Goal: Complete application form

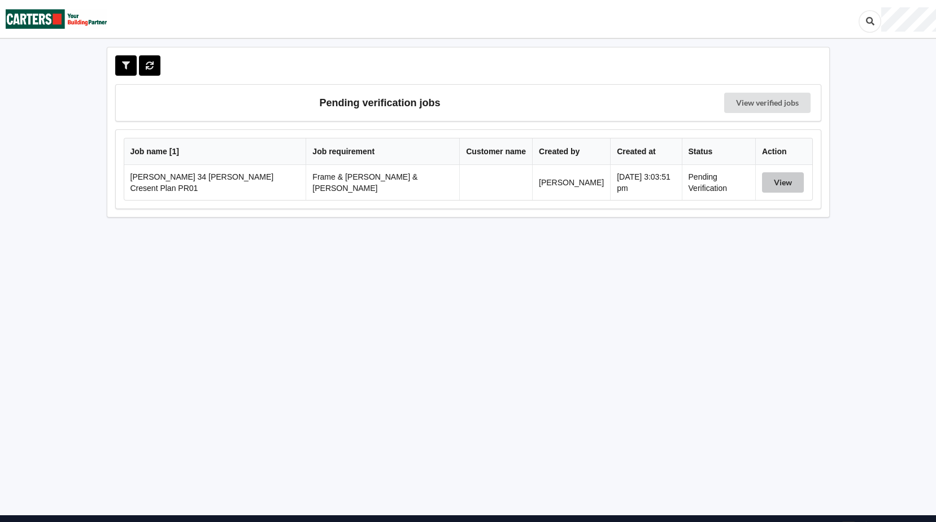
click at [779, 181] on button "View" at bounding box center [783, 182] width 42 height 20
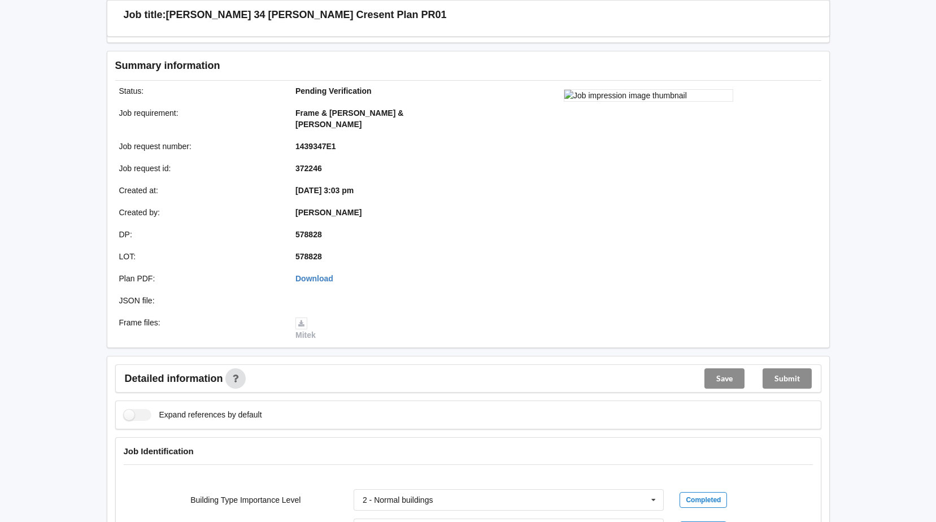
scroll to position [339, 0]
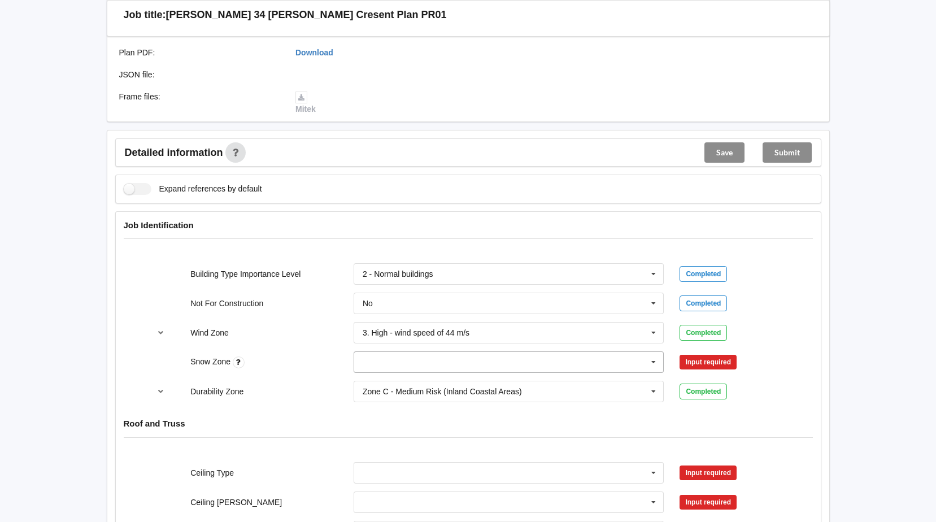
click at [650, 352] on icon at bounding box center [653, 362] width 17 height 21
click at [370, 378] on span "N0" at bounding box center [368, 382] width 10 height 9
click at [704, 353] on button "Confirm input" at bounding box center [712, 362] width 67 height 19
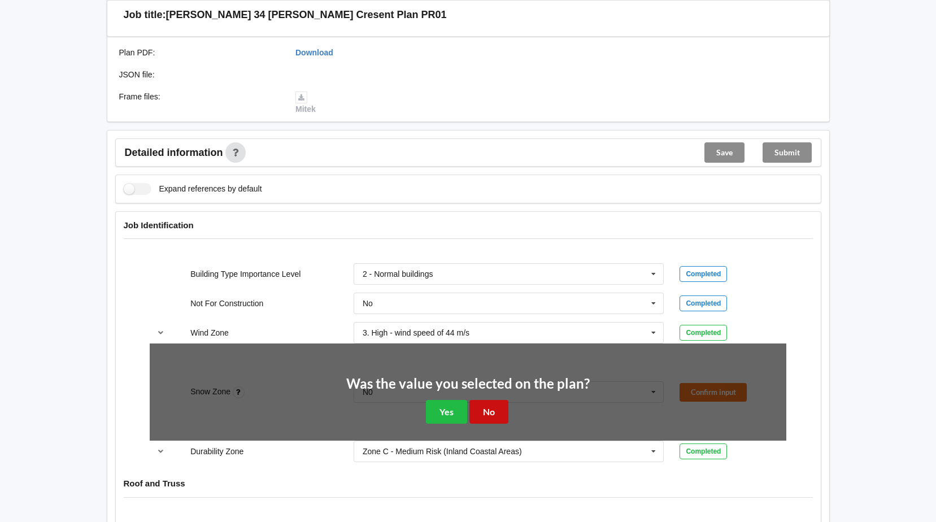
click at [487, 403] on button "No" at bounding box center [488, 411] width 39 height 23
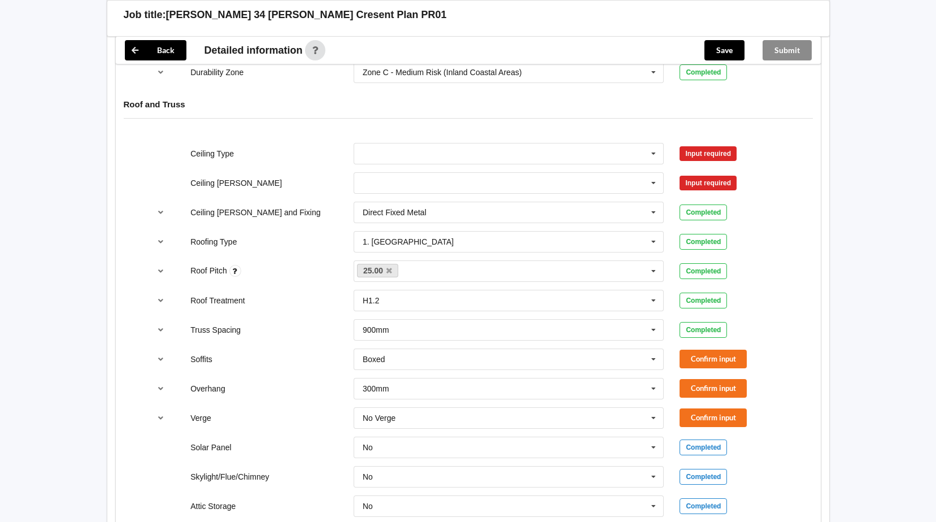
scroll to position [678, 0]
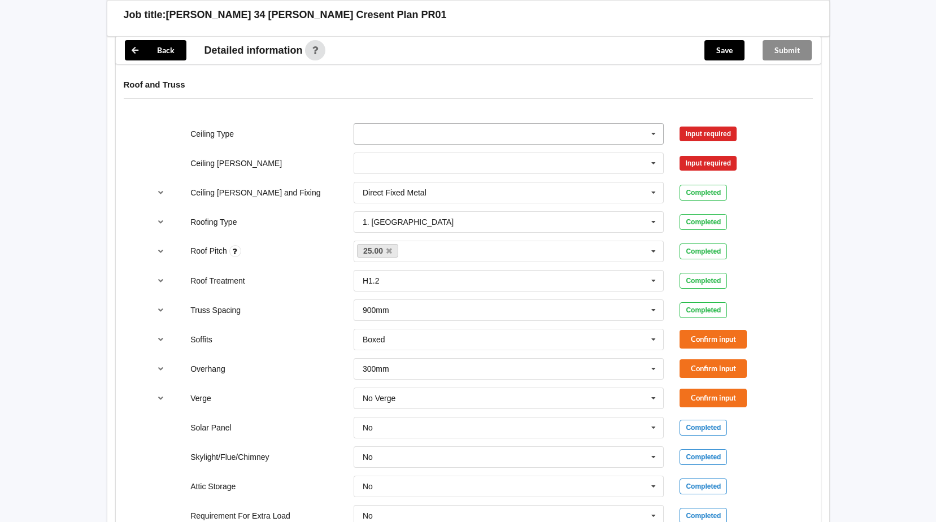
click at [649, 124] on icon at bounding box center [653, 134] width 17 height 21
drag, startPoint x: 382, startPoint y: 207, endPoint x: 412, endPoint y: 209, distance: 30.0
click at [386, 213] on span "13mm Gib" at bounding box center [381, 217] width 37 height 9
click at [709, 124] on button "Confirm input" at bounding box center [712, 133] width 67 height 19
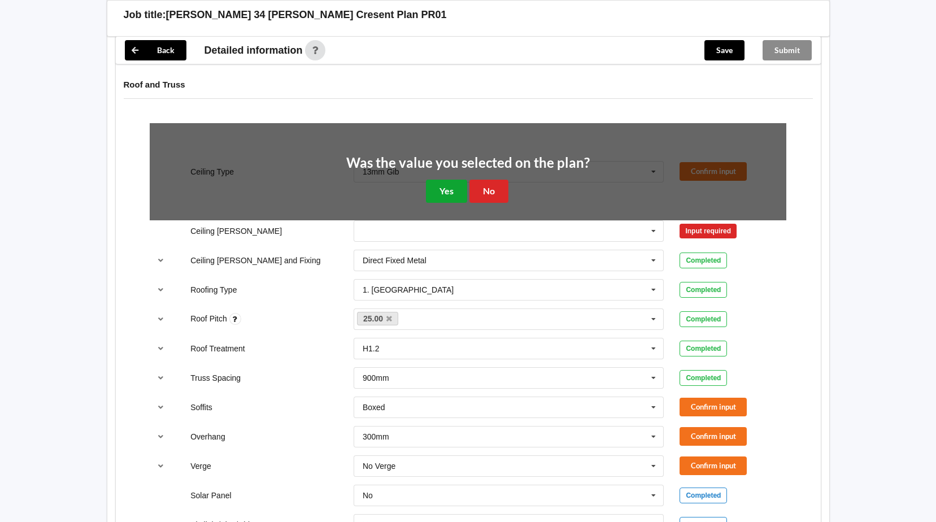
click at [450, 185] on button "Yes" at bounding box center [446, 191] width 41 height 23
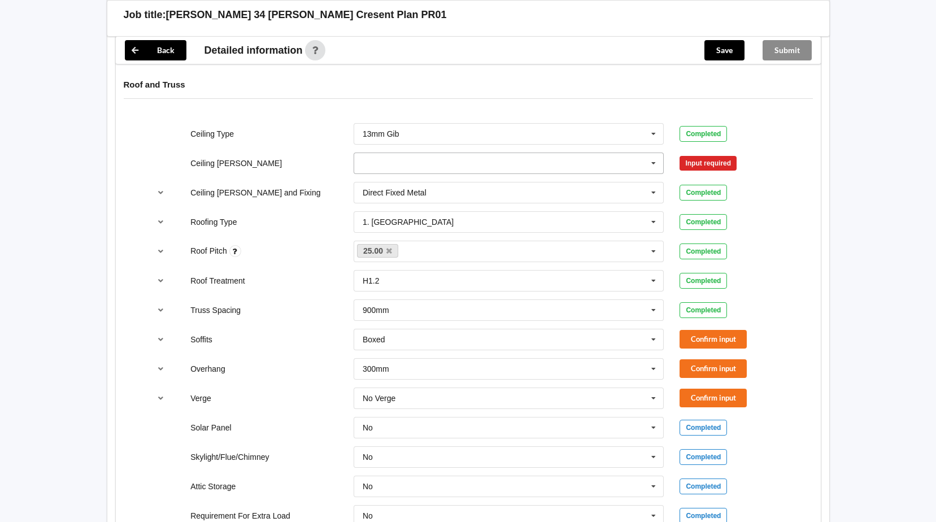
click at [654, 153] on icon at bounding box center [653, 163] width 17 height 21
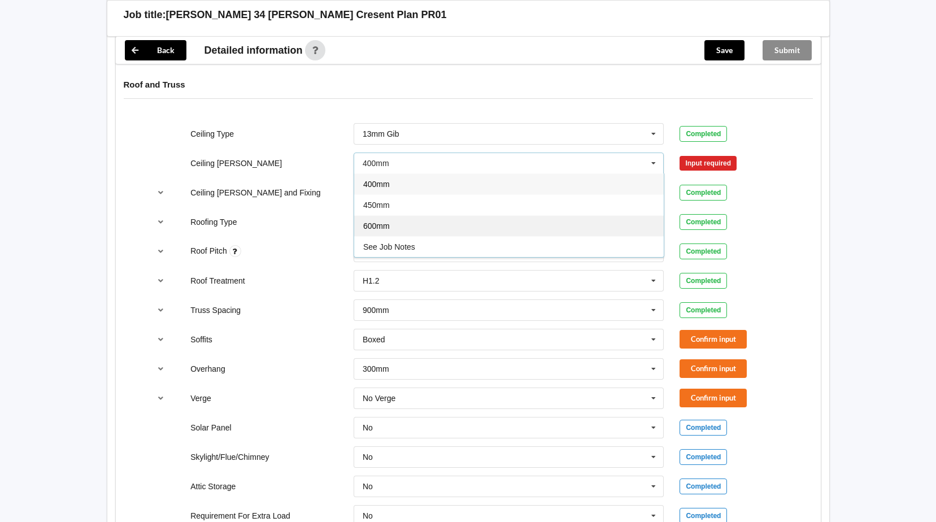
click at [394, 215] on div "600mm" at bounding box center [508, 225] width 309 height 21
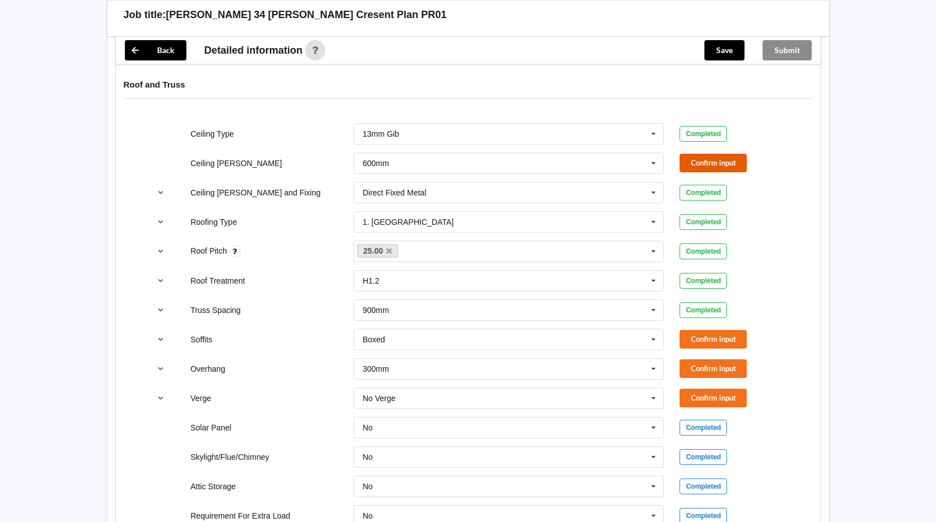
click at [707, 154] on button "Confirm input" at bounding box center [712, 163] width 67 height 19
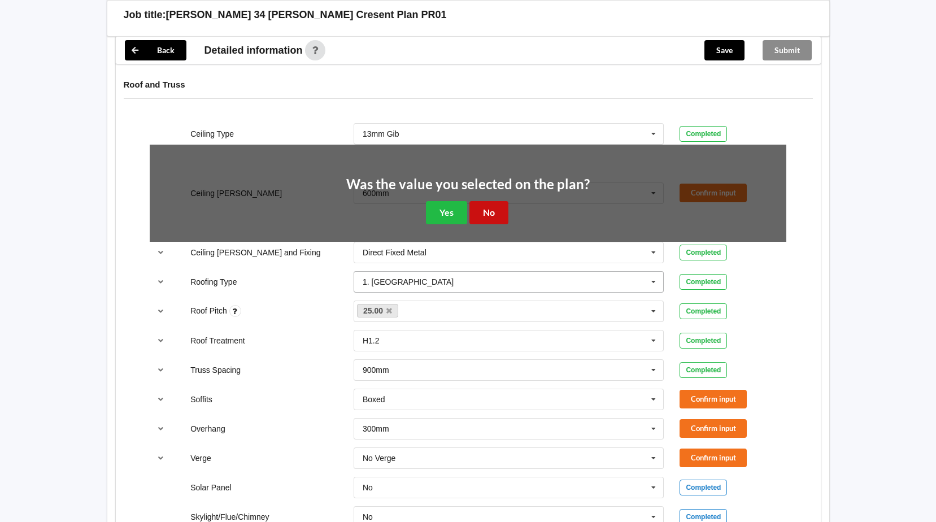
drag, startPoint x: 494, startPoint y: 200, endPoint x: 547, endPoint y: 203, distance: 52.6
click at [498, 201] on button "No" at bounding box center [488, 212] width 39 height 23
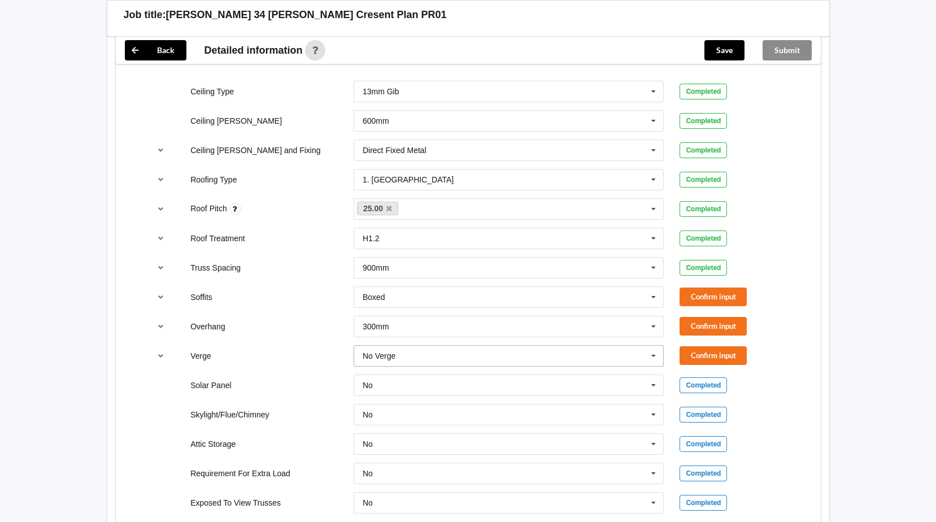
scroll to position [791, 0]
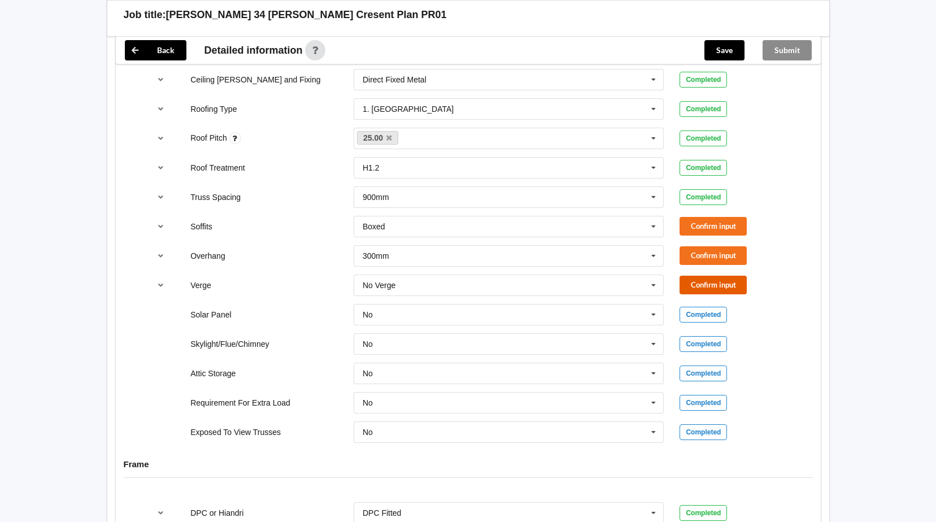
click at [708, 276] on button "Confirm input" at bounding box center [712, 285] width 67 height 19
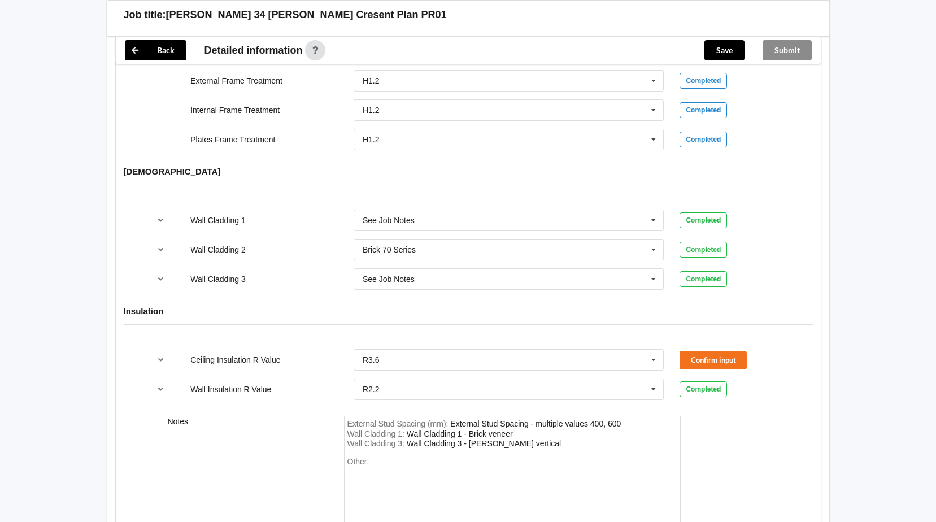
scroll to position [1428, 0]
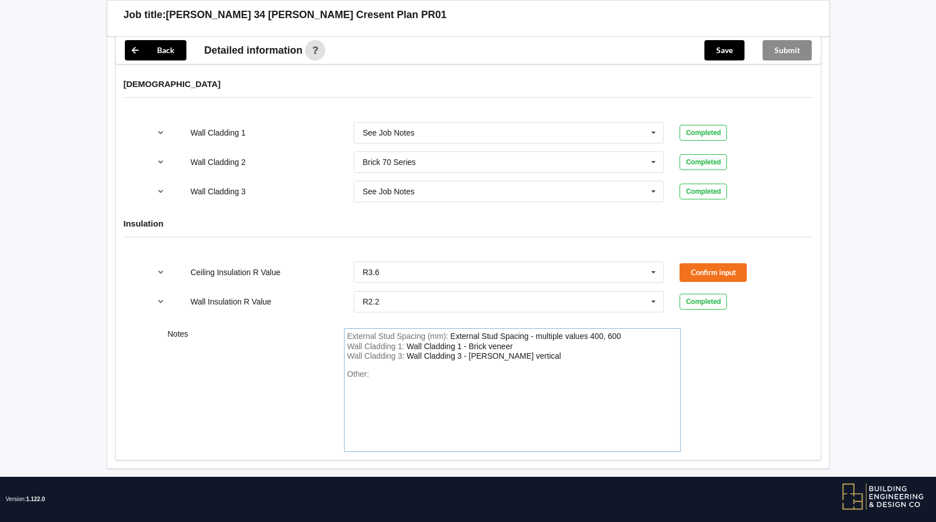
click at [425, 369] on div "Other:" at bounding box center [512, 408] width 330 height 79
click at [451, 379] on div "MUST READ IN CONJUCTUIN WITH SMW" at bounding box center [424, 383] width 154 height 9
click at [539, 374] on div "Other: MUST READ IN CONJUCTION WITH SMW" at bounding box center [512, 408] width 330 height 79
click at [698, 263] on button "Confirm input" at bounding box center [712, 272] width 67 height 19
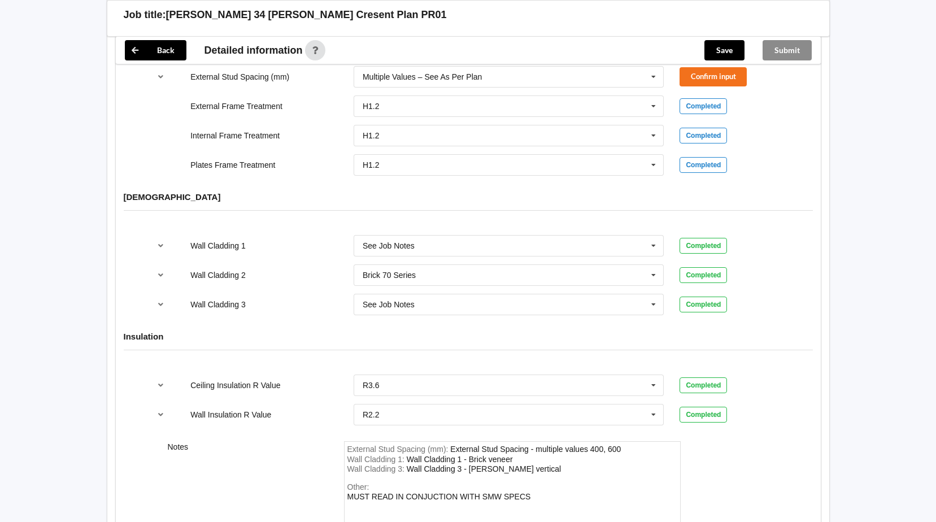
scroll to position [1089, 0]
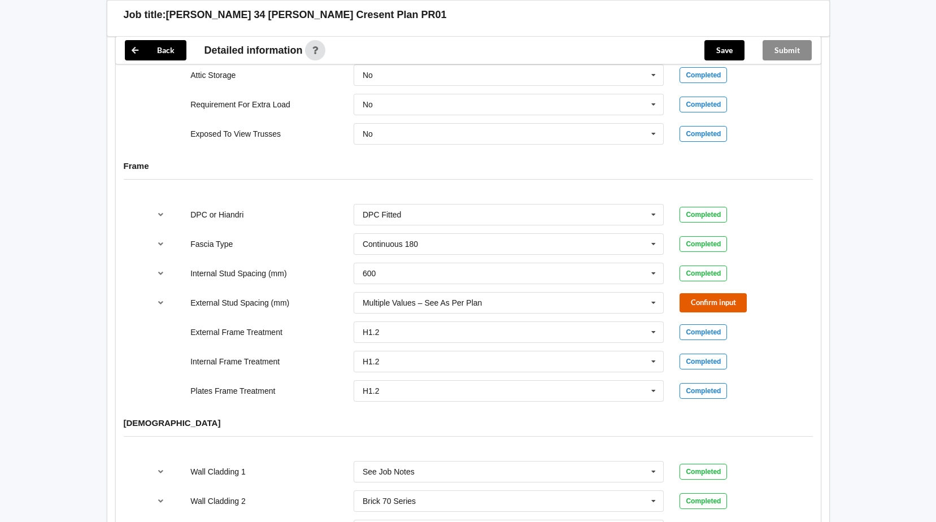
click at [708, 293] on button "Confirm input" at bounding box center [712, 302] width 67 height 19
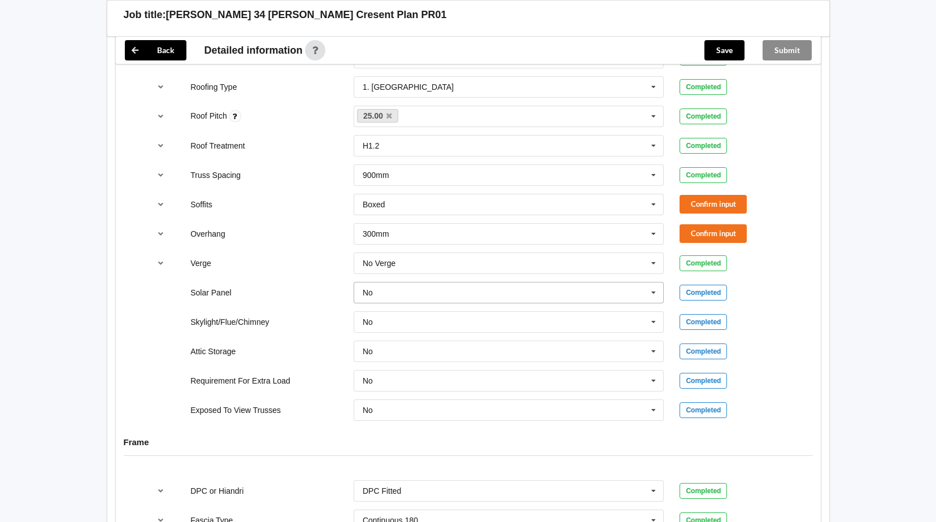
scroll to position [806, 0]
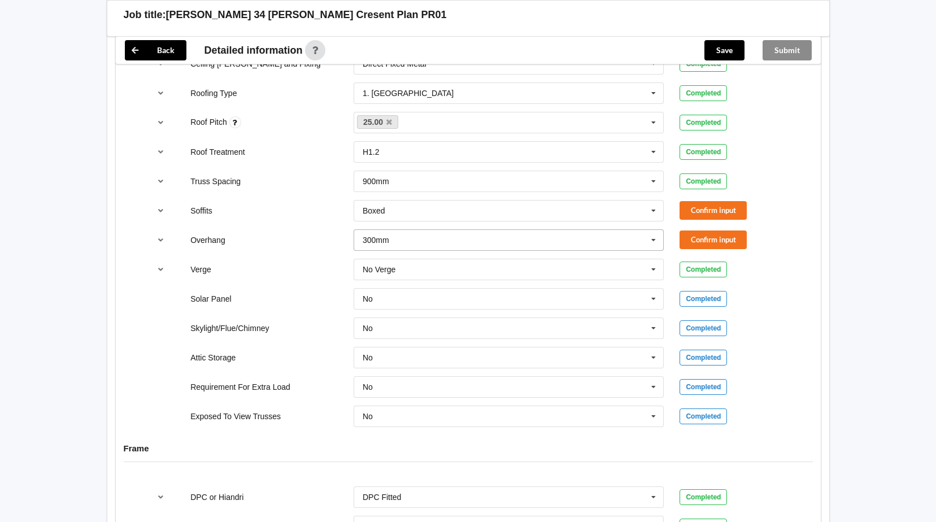
click at [652, 230] on icon at bounding box center [653, 240] width 17 height 21
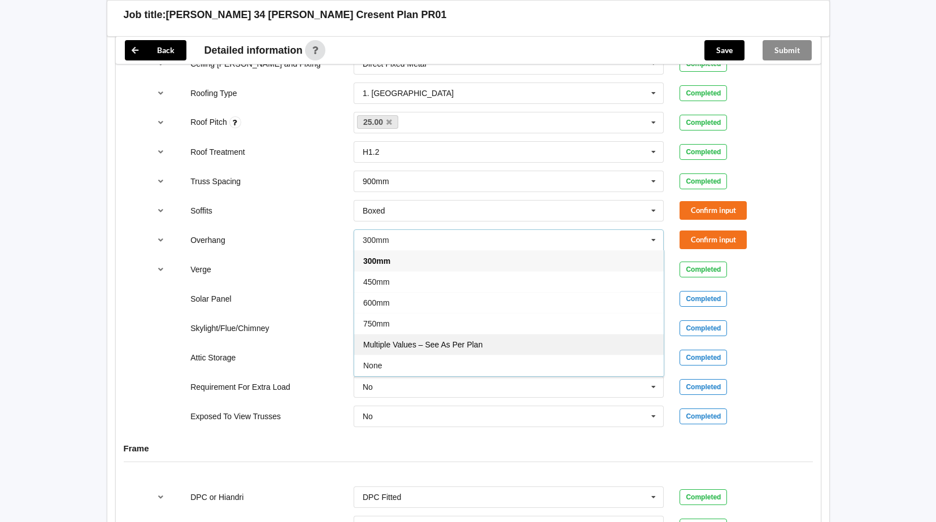
click at [460, 340] on span "Multiple Values – See As Per Plan" at bounding box center [422, 344] width 119 height 9
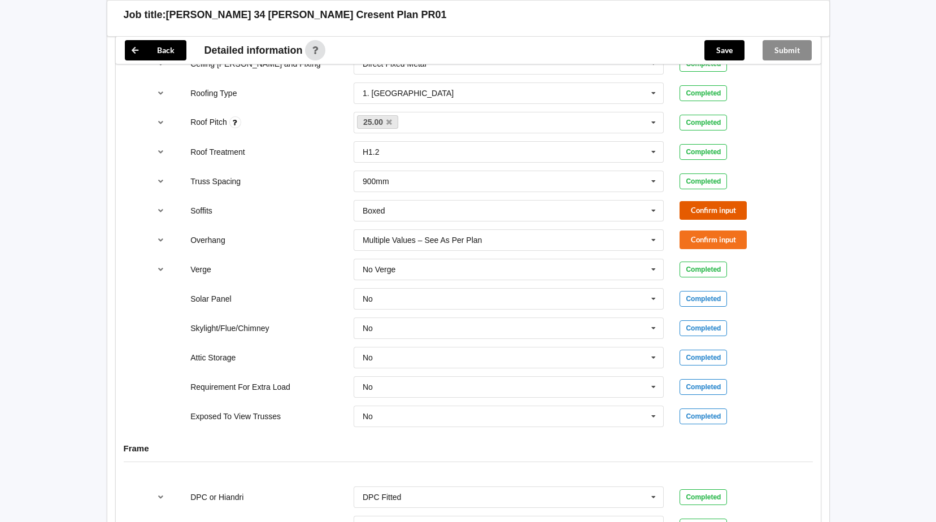
click at [712, 201] on button "Confirm input" at bounding box center [712, 210] width 67 height 19
click at [715, 230] on button "Confirm input" at bounding box center [712, 239] width 67 height 19
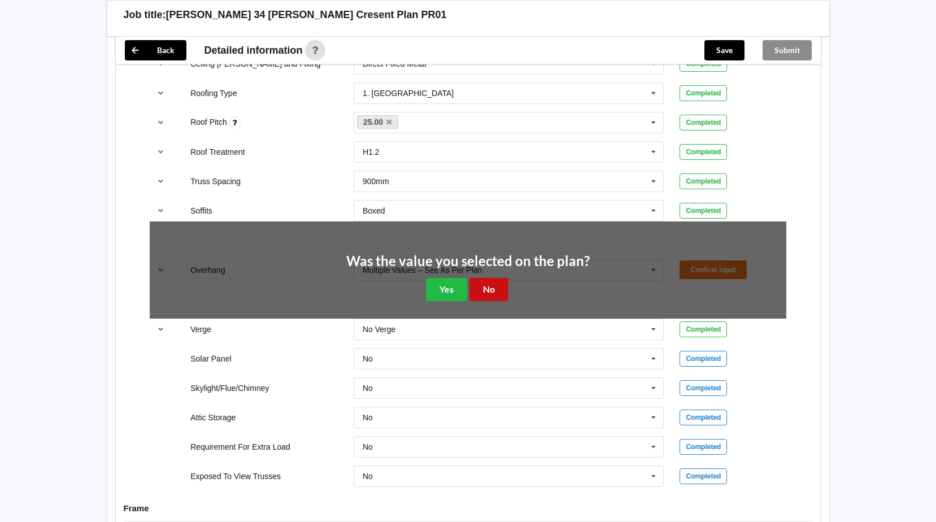
click at [481, 279] on button "No" at bounding box center [488, 289] width 39 height 23
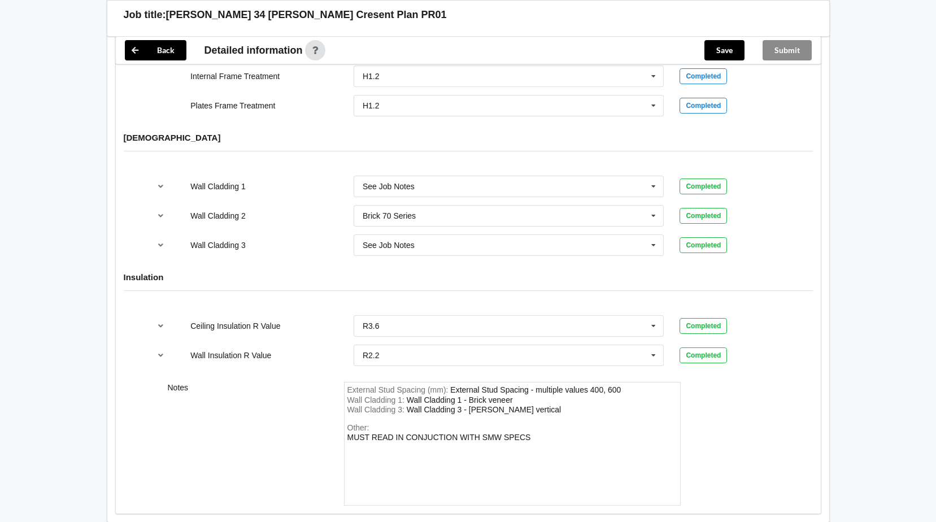
scroll to position [1428, 0]
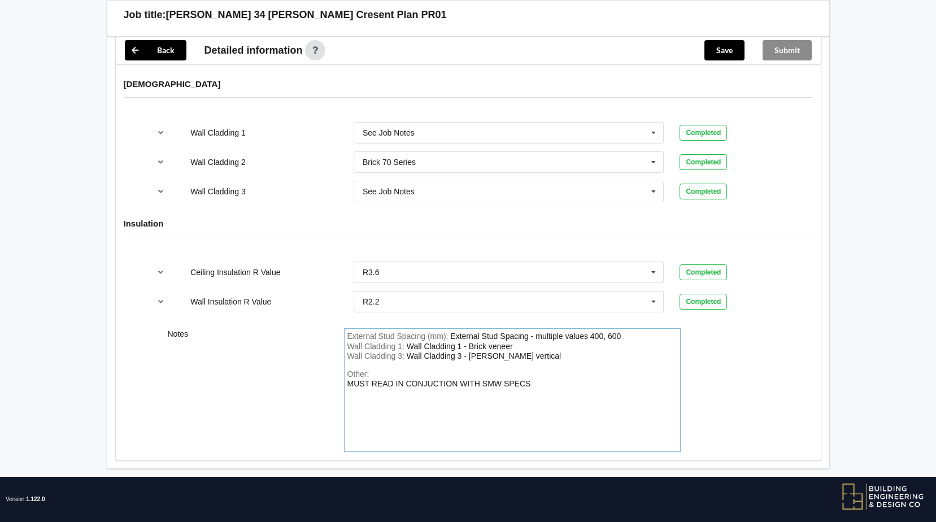
click at [561, 372] on div "Other: MUST READ IN CONJUCTION WITH SMW SPECS" at bounding box center [512, 408] width 330 height 79
click at [716, 56] on button "Save" at bounding box center [724, 50] width 40 height 20
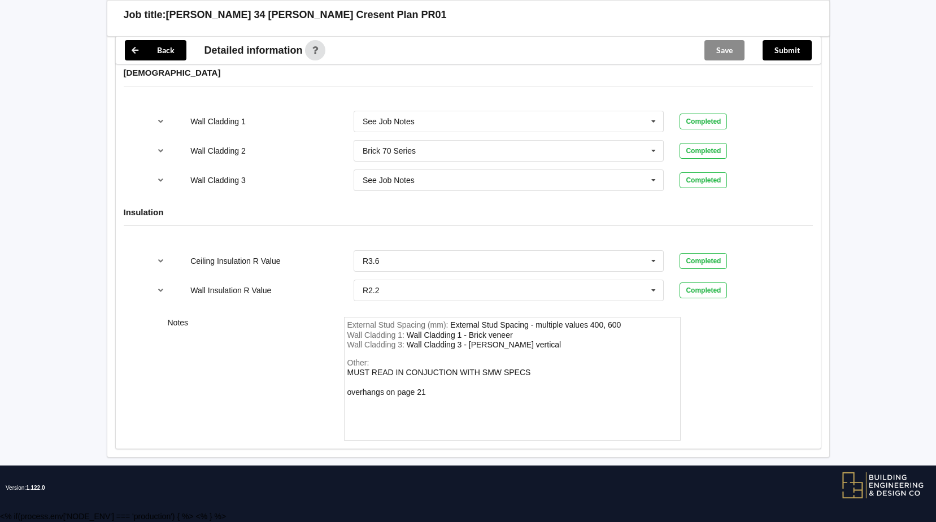
scroll to position [1376, 0]
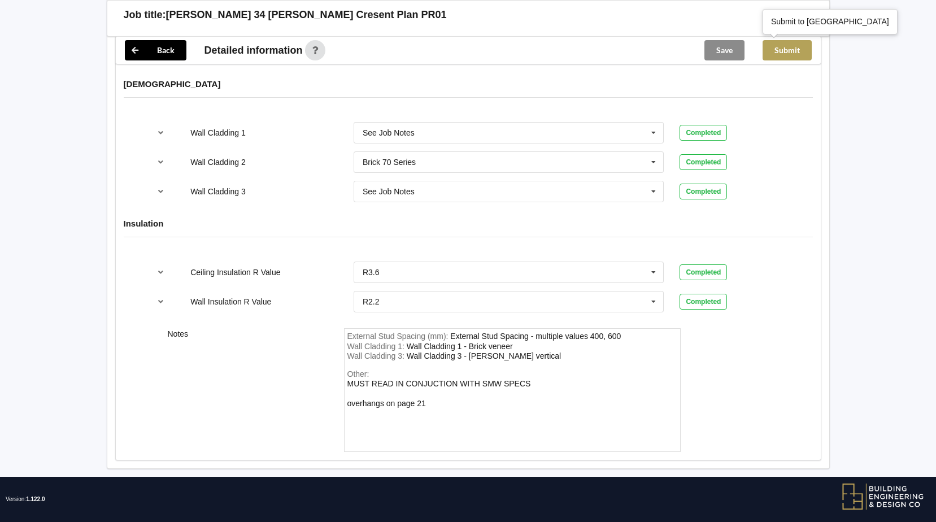
click at [786, 51] on button "Submit" at bounding box center [786, 50] width 49 height 20
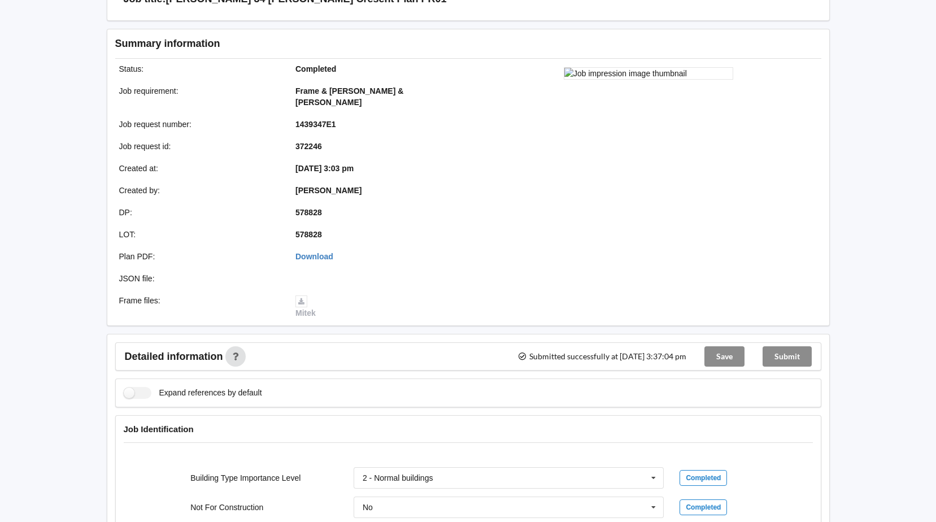
scroll to position [0, 0]
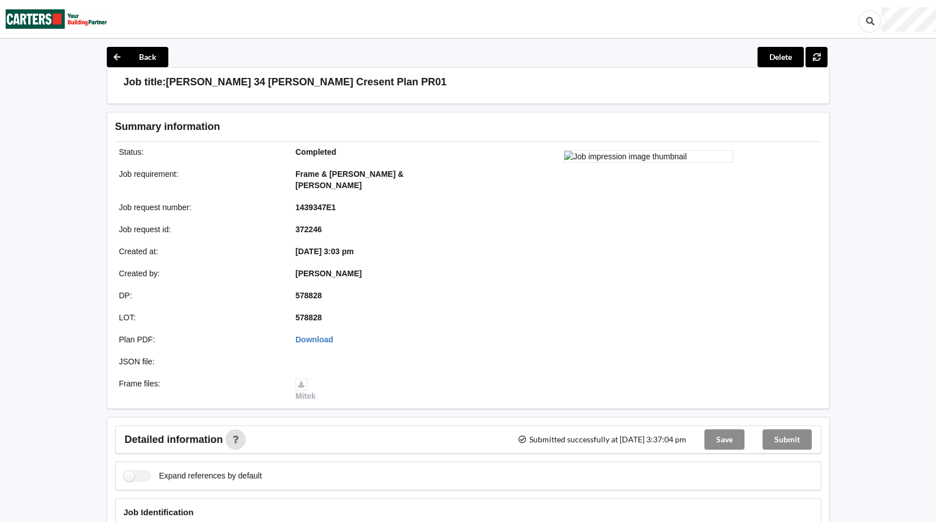
click at [49, 18] on img at bounding box center [57, 19] width 102 height 37
